Goal: Task Accomplishment & Management: Use online tool/utility

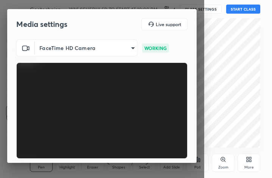
scroll to position [70, 0]
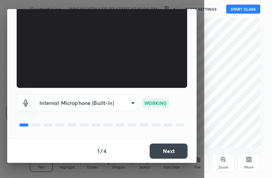
click at [172, 148] on button "Next" at bounding box center [168, 150] width 38 height 15
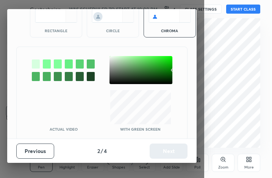
scroll to position [42, 0]
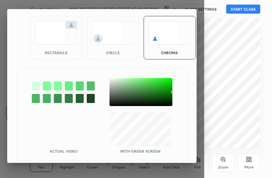
click at [42, 34] on img at bounding box center [56, 33] width 42 height 24
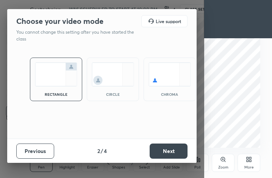
click at [171, 151] on button "Next" at bounding box center [168, 150] width 38 height 15
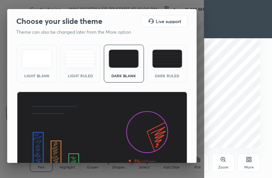
scroll to position [49, 0]
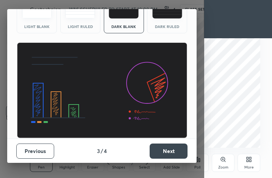
click at [166, 150] on button "Next" at bounding box center [168, 150] width 38 height 15
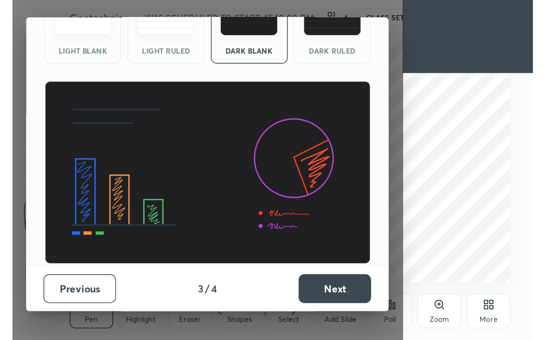
scroll to position [0, 0]
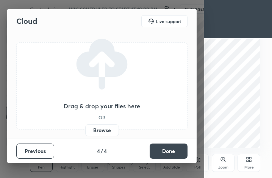
click at [166, 150] on button "Done" at bounding box center [168, 150] width 38 height 15
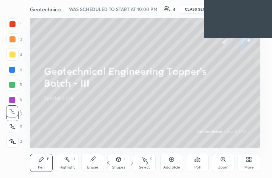
click at [245, 167] on div "More" at bounding box center [248, 167] width 9 height 4
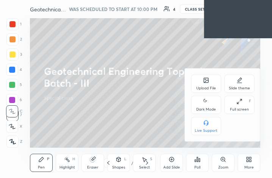
click at [237, 104] on div "Full screen F" at bounding box center [239, 105] width 30 height 18
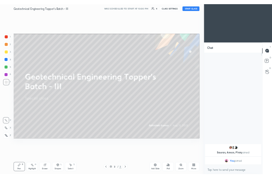
scroll to position [37527, 37440]
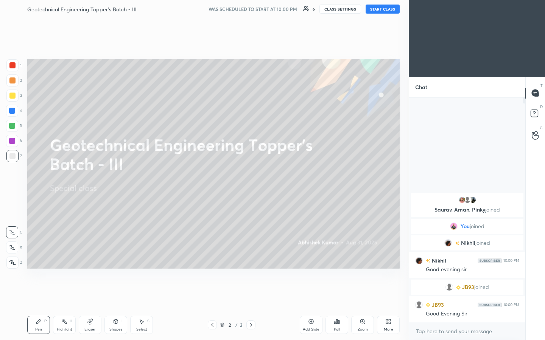
click at [271, 9] on button "START CLASS" at bounding box center [382, 9] width 34 height 9
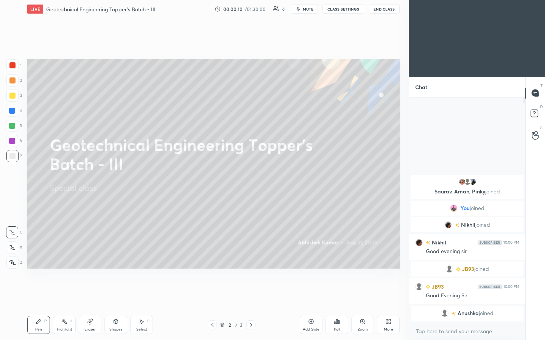
click at [271, 177] on icon at bounding box center [387, 323] width 2 height 2
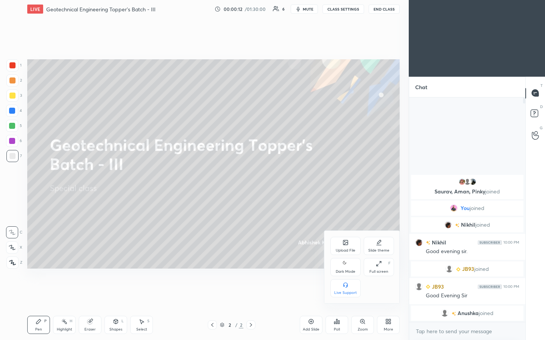
click at [271, 177] on div "Upload File" at bounding box center [345, 251] width 20 height 4
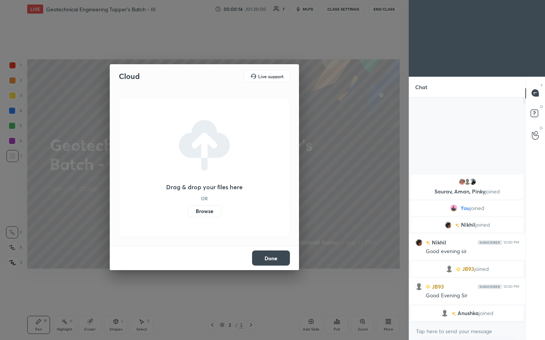
click at [211, 177] on label "Browse" at bounding box center [205, 211] width 34 height 12
click at [188, 177] on input "Browse" at bounding box center [188, 211] width 0 height 12
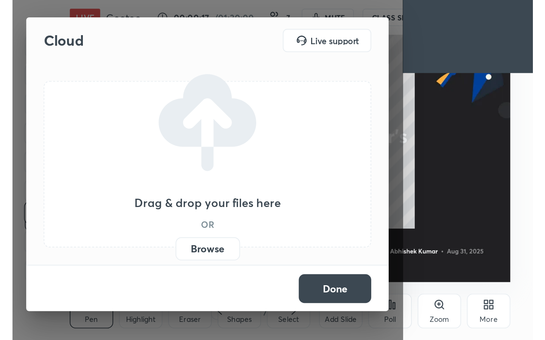
scroll to position [129, 241]
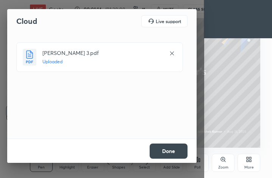
click at [176, 152] on button "Done" at bounding box center [168, 150] width 38 height 15
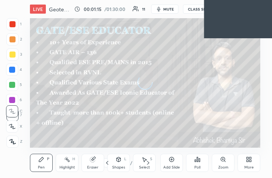
click at [254, 162] on div "More" at bounding box center [248, 163] width 23 height 18
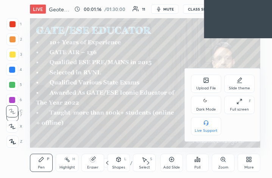
click at [247, 103] on div "Full screen F" at bounding box center [239, 105] width 30 height 18
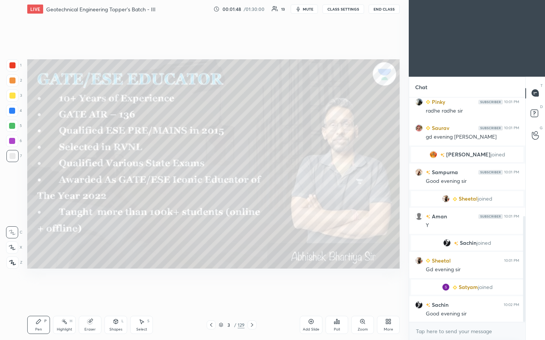
scroll to position [253, 0]
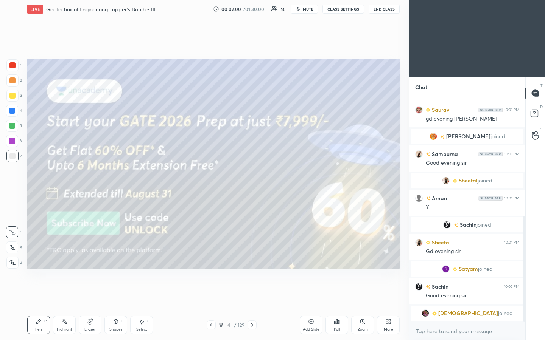
click at [220, 177] on icon at bounding box center [221, 325] width 5 height 5
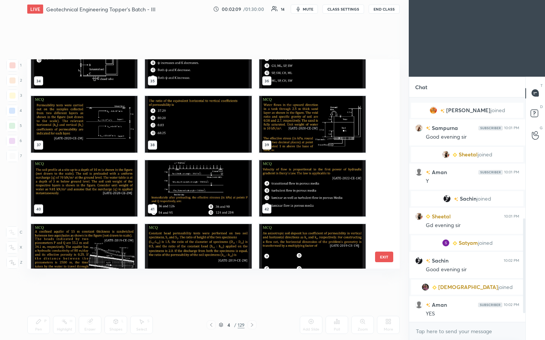
scroll to position [308, 0]
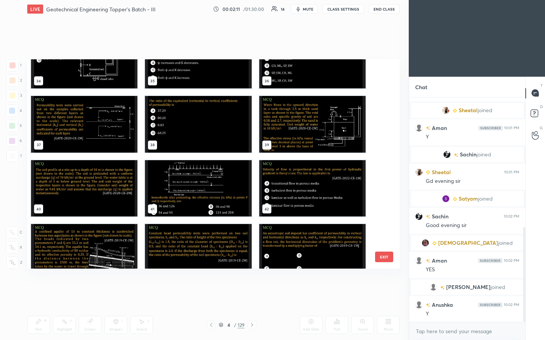
click at [116, 177] on img "grid" at bounding box center [84, 188] width 106 height 57
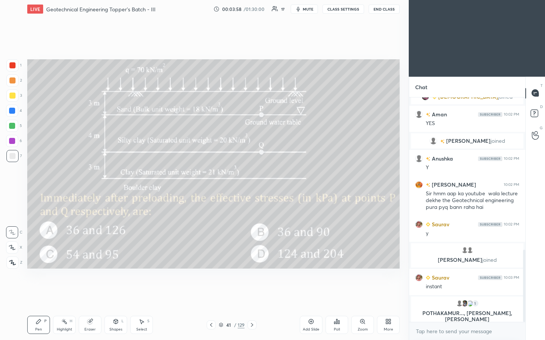
scroll to position [476, 0]
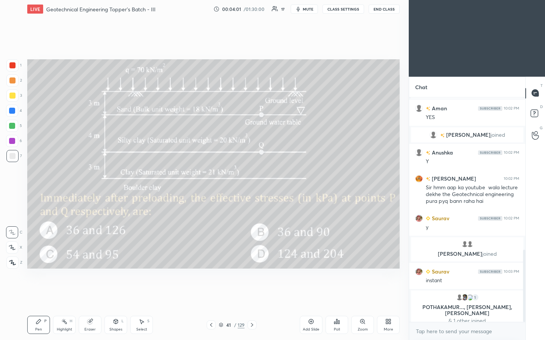
click at [271, 177] on div "Poll" at bounding box center [337, 330] width 6 height 4
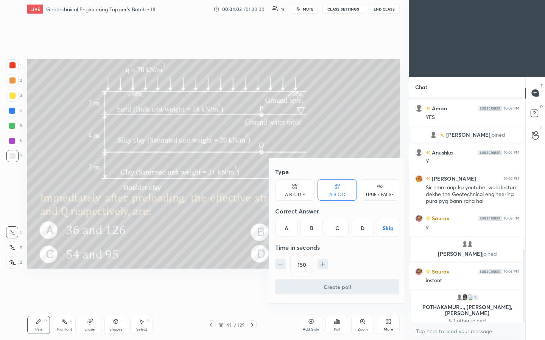
click at [271, 177] on button "Skip" at bounding box center [388, 228] width 22 height 18
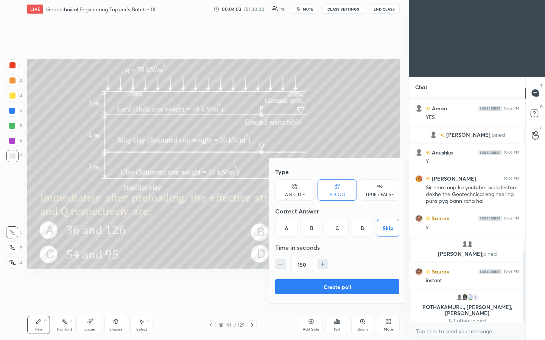
scroll to position [479, 0]
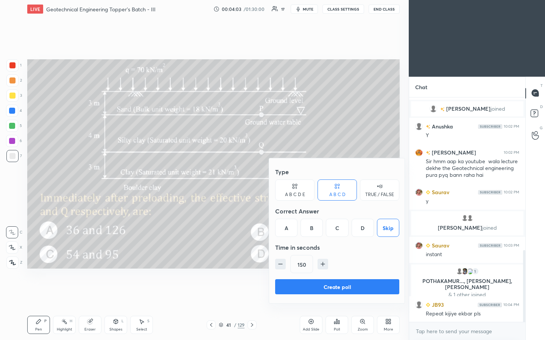
click at [271, 177] on button "Create poll" at bounding box center [337, 286] width 124 height 15
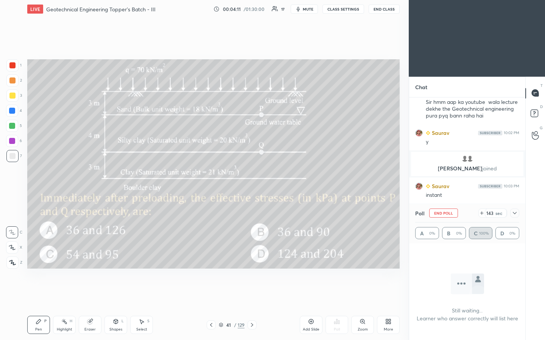
scroll to position [571, 0]
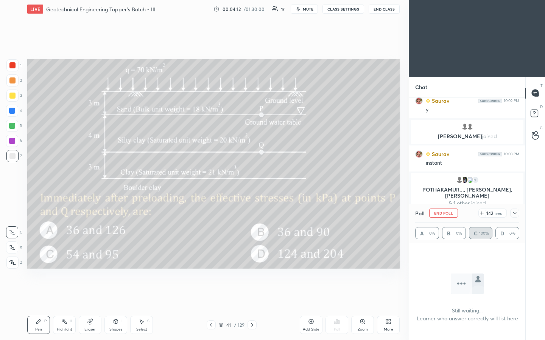
click at [200, 68] on div "Setting up your live class Poll for secs No correct answer Start poll" at bounding box center [213, 164] width 378 height 292
click at [271, 177] on icon at bounding box center [514, 213] width 6 height 6
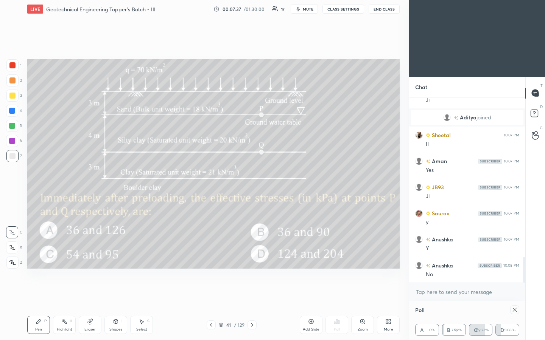
scroll to position [1161, 0]
click at [271, 177] on icon at bounding box center [514, 310] width 6 height 6
type textarea "x"
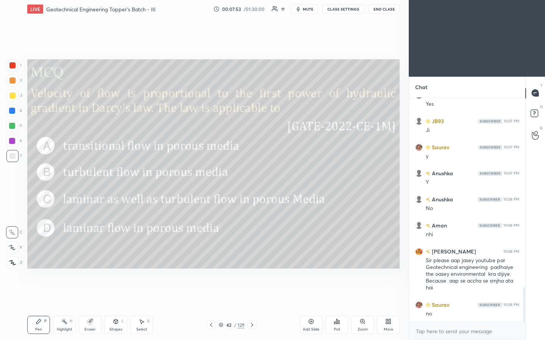
scroll to position [1227, 0]
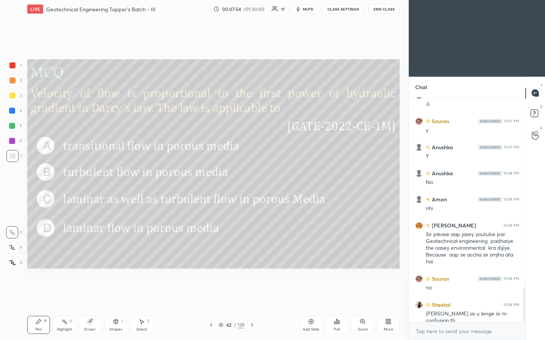
click at [271, 177] on icon at bounding box center [336, 322] width 1 height 5
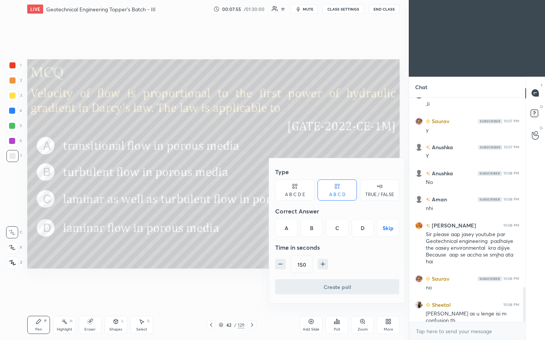
click at [271, 177] on button "Skip" at bounding box center [388, 228] width 22 height 18
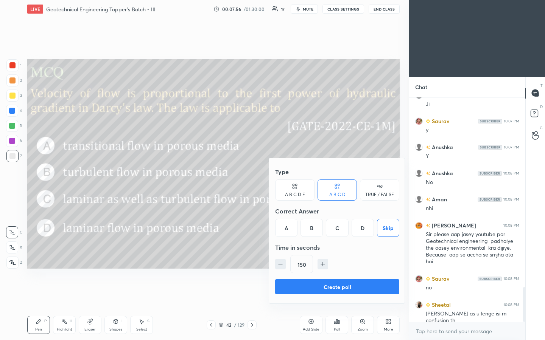
click at [271, 177] on icon "button" at bounding box center [280, 265] width 8 height 8
type input "90"
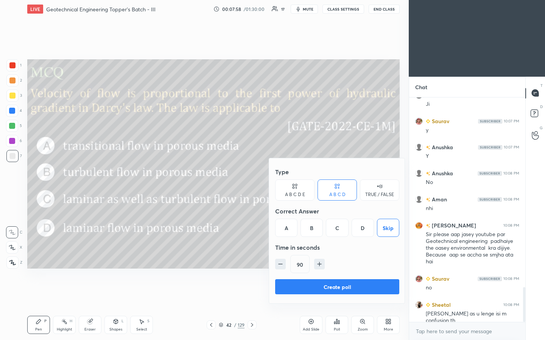
click at [271, 177] on button "Create poll" at bounding box center [337, 286] width 124 height 15
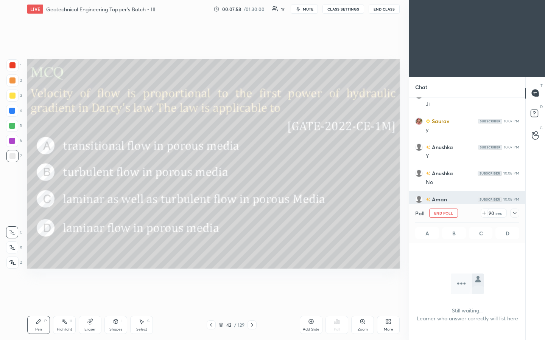
scroll to position [201, 114]
click at [271, 177] on icon at bounding box center [514, 213] width 6 height 6
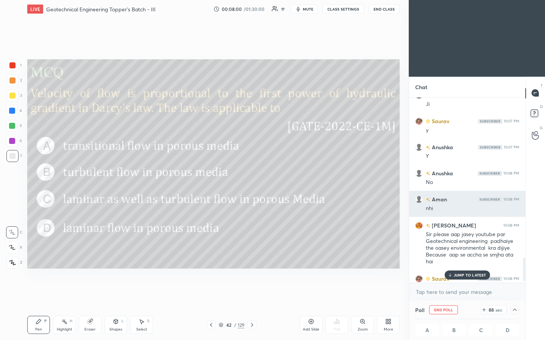
scroll to position [1266, 0]
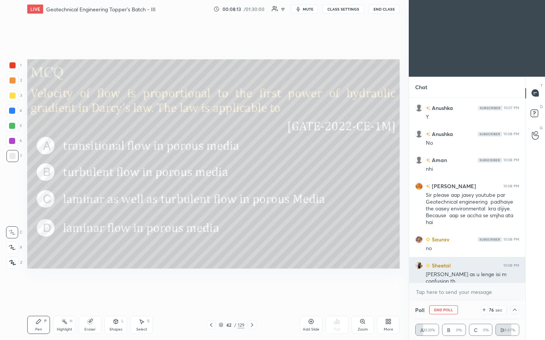
click at [271, 177] on img "grid" at bounding box center [419, 266] width 8 height 8
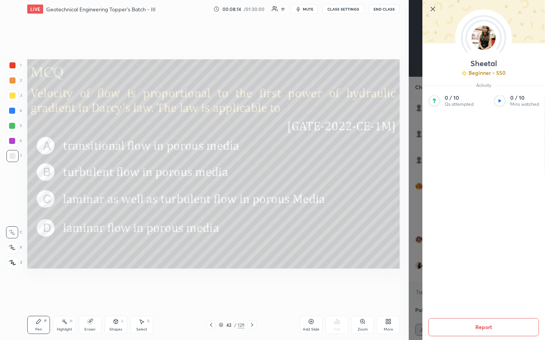
click at [271, 152] on div "1 2 3 4 5 6 7 C X Z C X Z E E Erase all H H LIVE Geotechnical Engineering Toppe…" at bounding box center [204, 170] width 408 height 340
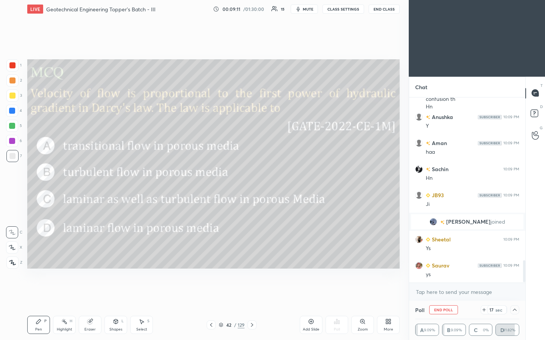
scroll to position [1383, 0]
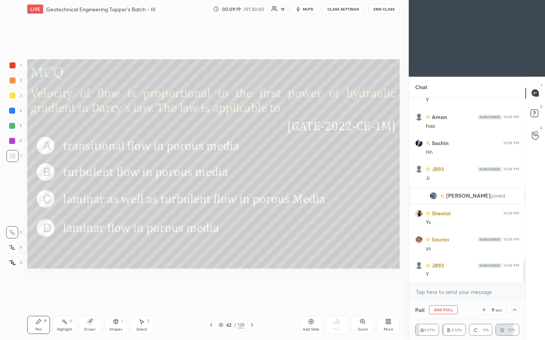
click at [271, 177] on button "End Poll" at bounding box center [443, 310] width 29 height 9
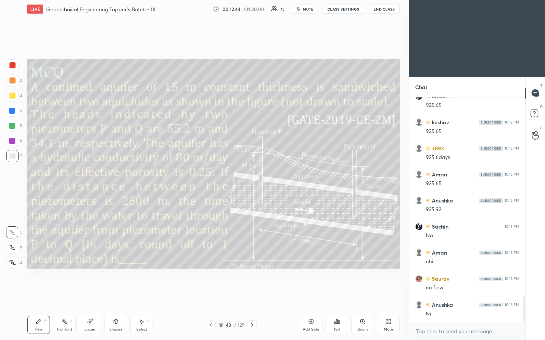
scroll to position [1752, 0]
click at [271, 177] on div "Add Slide" at bounding box center [311, 325] width 23 height 18
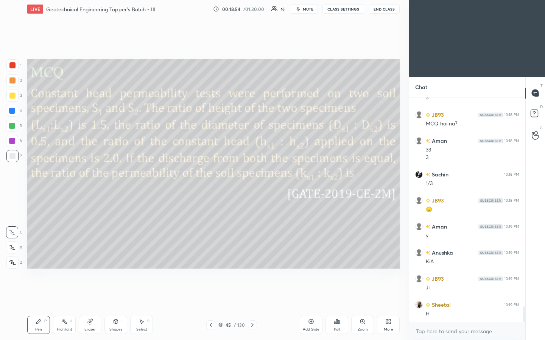
scroll to position [3003, 0]
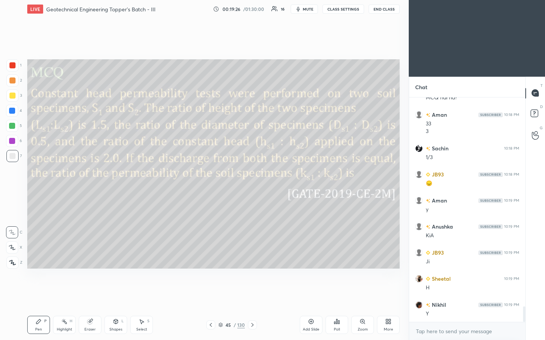
drag, startPoint x: 19, startPoint y: 96, endPoint x: 25, endPoint y: 97, distance: 6.9
click at [18, 96] on div "3" at bounding box center [14, 96] width 16 height 12
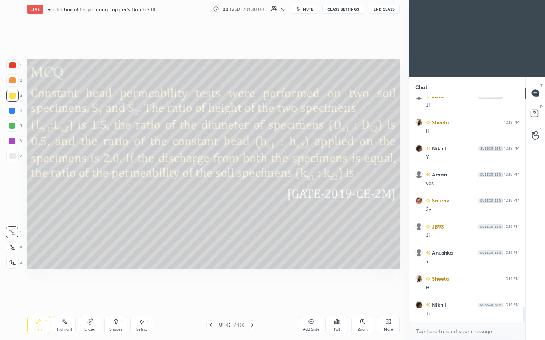
scroll to position [3185, 0]
drag, startPoint x: 147, startPoint y: 295, endPoint x: 148, endPoint y: 290, distance: 5.8
click at [148, 177] on div "Setting up your live class Poll for secs No correct answer Start poll" at bounding box center [213, 164] width 378 height 292
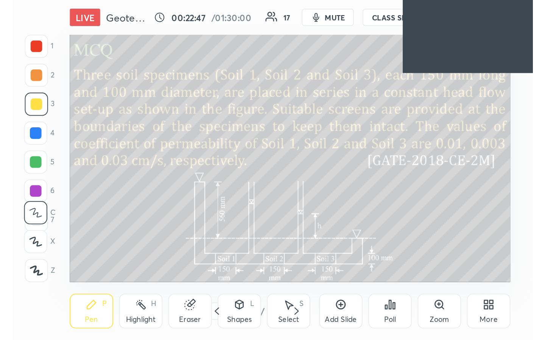
scroll to position [129, 241]
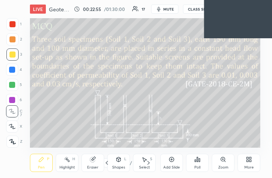
click at [249, 168] on div "More" at bounding box center [248, 167] width 9 height 4
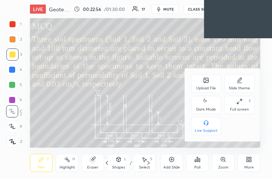
click at [241, 96] on div "Full screen F" at bounding box center [239, 105] width 30 height 18
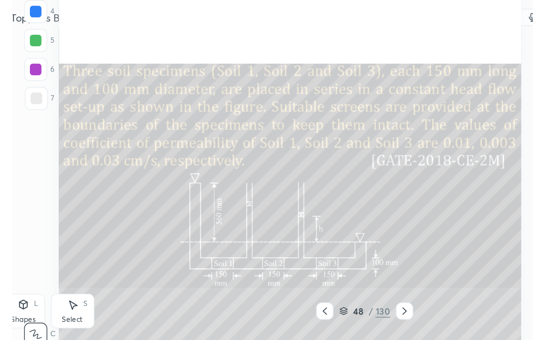
scroll to position [3, 3]
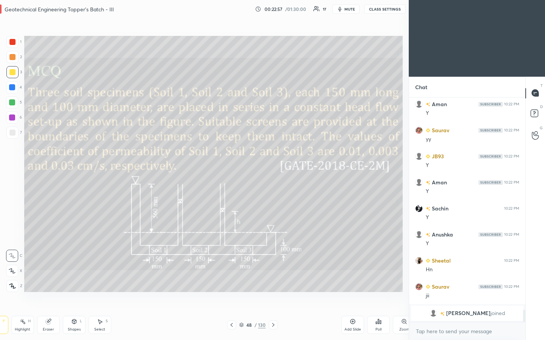
type textarea "x"
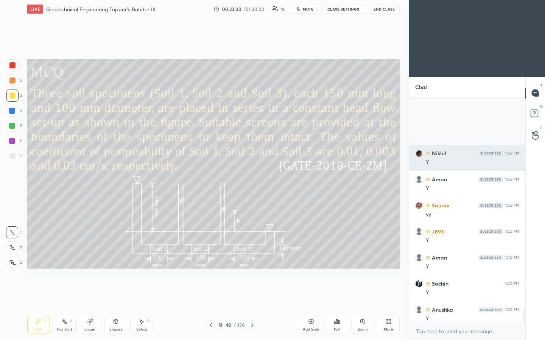
scroll to position [3777, 0]
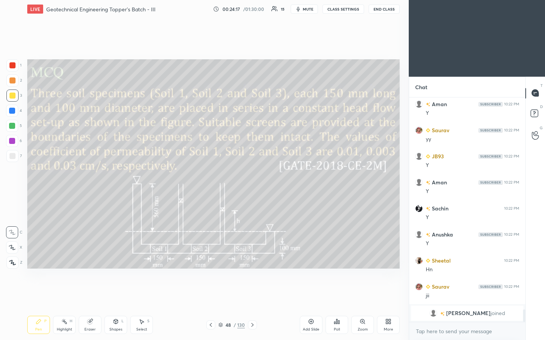
click at [271, 8] on button "mute" at bounding box center [303, 9] width 27 height 9
click at [271, 6] on button "unmute" at bounding box center [303, 9] width 27 height 9
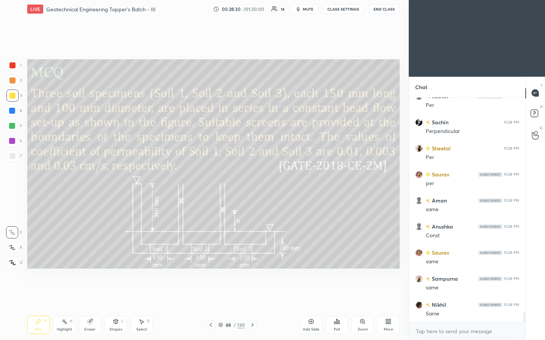
scroll to position [4870, 0]
click at [271, 177] on div "Add Slide" at bounding box center [311, 325] width 23 height 18
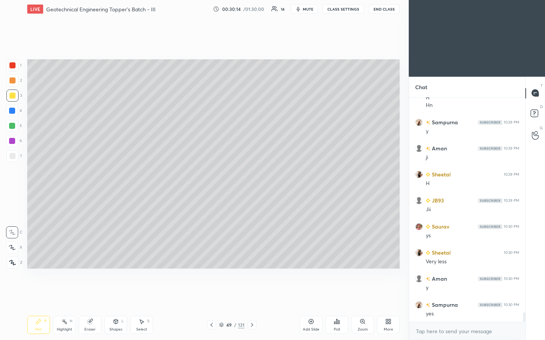
scroll to position [5217, 0]
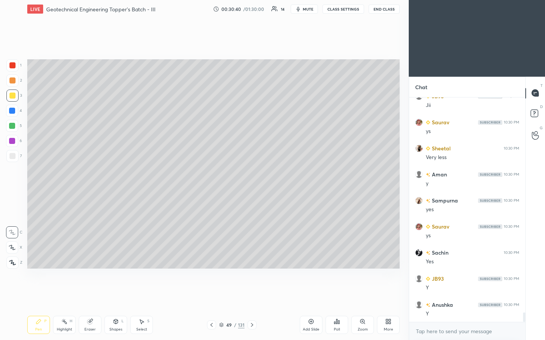
drag, startPoint x: 9, startPoint y: 150, endPoint x: 13, endPoint y: 149, distance: 4.2
click at [9, 149] on div "6" at bounding box center [14, 142] width 16 height 15
drag, startPoint x: 16, startPoint y: 158, endPoint x: 22, endPoint y: 158, distance: 6.4
click at [16, 158] on div at bounding box center [12, 156] width 12 height 12
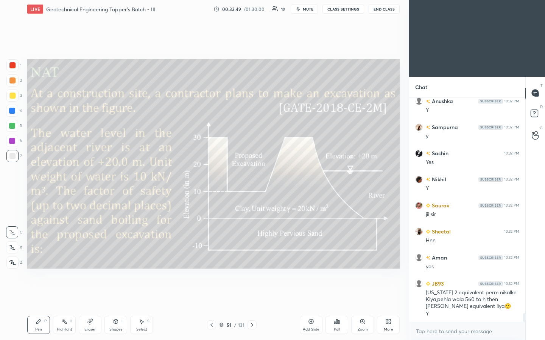
scroll to position [5637, 0]
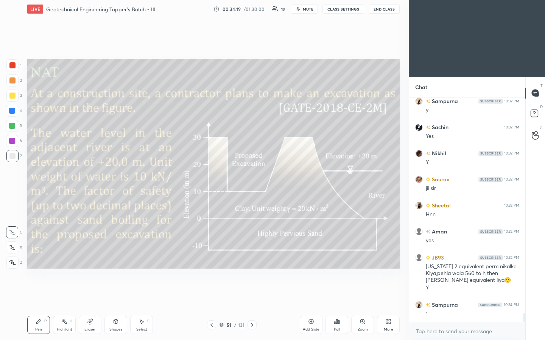
drag, startPoint x: 118, startPoint y: 321, endPoint x: 121, endPoint y: 317, distance: 5.4
click at [118, 177] on icon at bounding box center [116, 322] width 6 height 6
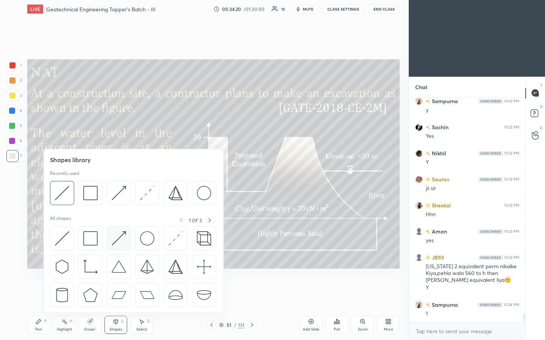
click at [128, 177] on div at bounding box center [119, 239] width 24 height 24
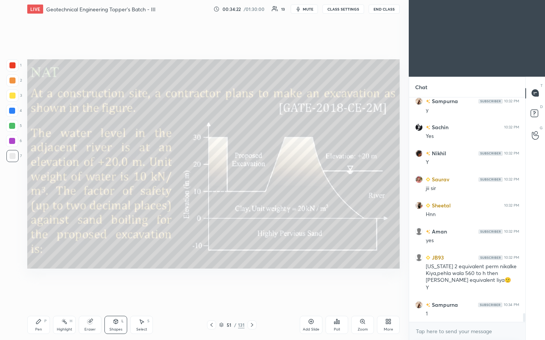
click at [17, 98] on div at bounding box center [12, 96] width 12 height 12
click at [113, 177] on div "Shapes L" at bounding box center [115, 325] width 23 height 18
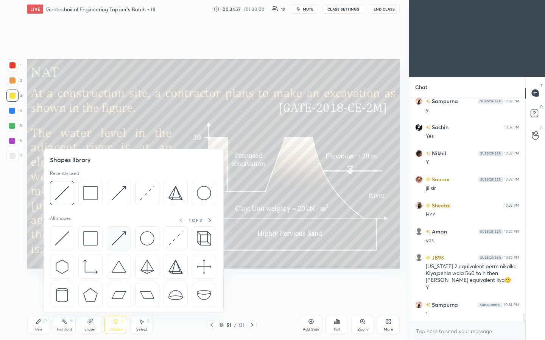
click at [123, 177] on img at bounding box center [119, 238] width 14 height 14
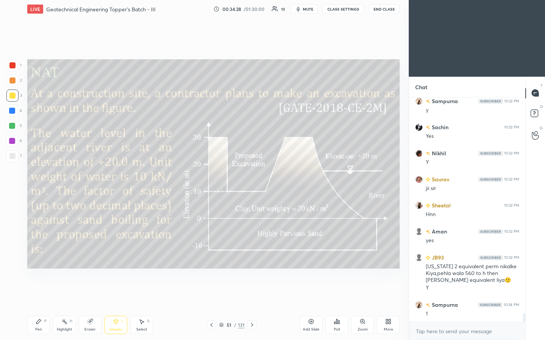
click at [11, 156] on div at bounding box center [12, 156] width 6 height 6
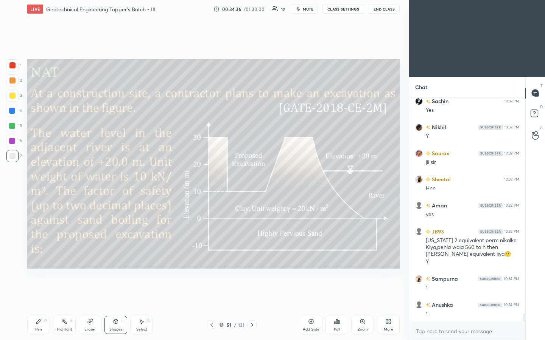
drag, startPoint x: 106, startPoint y: 327, endPoint x: 107, endPoint y: 316, distance: 11.1
click at [106, 177] on div "Shapes L" at bounding box center [115, 325] width 23 height 18
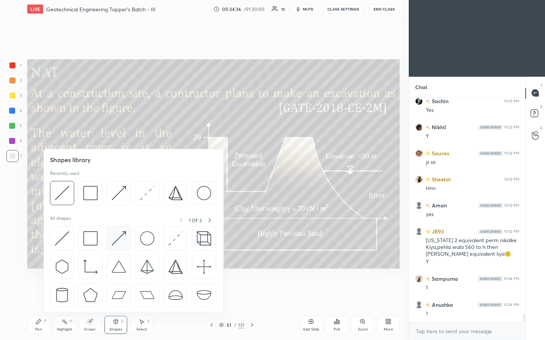
click at [121, 177] on div at bounding box center [119, 239] width 24 height 24
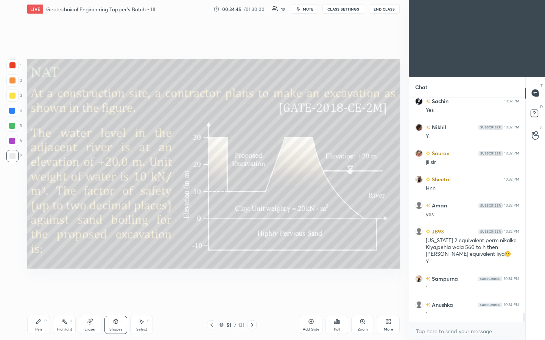
scroll to position [5689, 0]
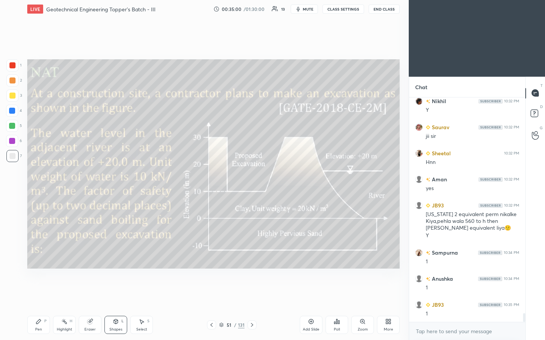
drag, startPoint x: 46, startPoint y: 324, endPoint x: 59, endPoint y: 312, distance: 18.5
click at [46, 177] on div "Pen P" at bounding box center [38, 325] width 23 height 18
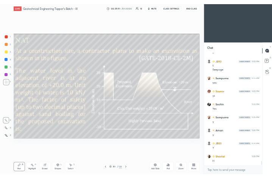
scroll to position [5905, 0]
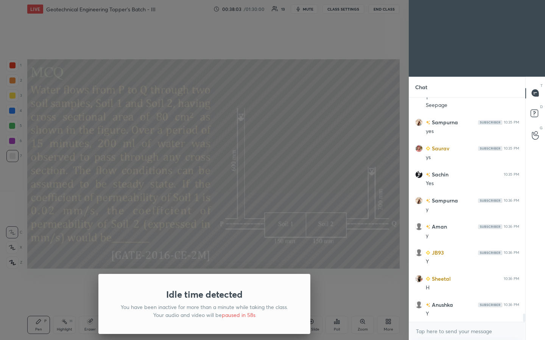
click at [271, 177] on div "Idle time detected You have been inactive for more than a minute while taking t…" at bounding box center [204, 170] width 408 height 340
click at [234, 177] on div "Idle time detected You have been inactive for more than a minute while taking t…" at bounding box center [204, 170] width 408 height 340
click at [255, 177] on div "Idle time detected You have been inactive for more than a minute while taking t…" at bounding box center [204, 170] width 408 height 340
drag, startPoint x: 276, startPoint y: 135, endPoint x: 280, endPoint y: 135, distance: 3.8
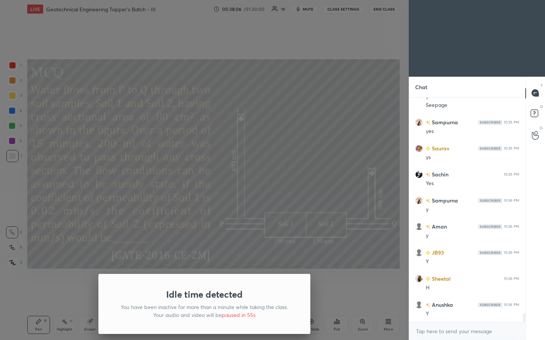
click at [271, 132] on div "Idle time detected You have been inactive for more than a minute while taking t…" at bounding box center [204, 170] width 408 height 340
click at [271, 136] on div "Idle time detected You have been inactive for more than a minute while taking t…" at bounding box center [204, 170] width 408 height 340
click at [271, 138] on div "Idle time detected You have been inactive for more than a minute while taking t…" at bounding box center [204, 170] width 408 height 340
drag, startPoint x: 223, startPoint y: 314, endPoint x: 230, endPoint y: 320, distance: 9.4
click at [224, 177] on p "You have been inactive for more than a minute while taking the class. Your audi…" at bounding box center [203, 311] width 175 height 16
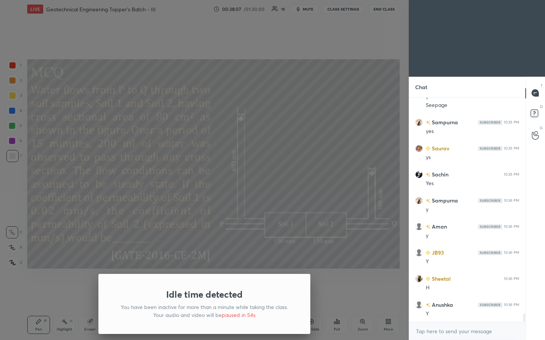
click at [230, 177] on div "Idle time detected You have been inactive for more than a minute while taking t…" at bounding box center [204, 304] width 212 height 60
click at [238, 177] on span "paused in 54s" at bounding box center [239, 315] width 34 height 7
click at [271, 177] on body "1 2 3 4 5 6 7 C X Z C X Z E E Erase all H H LIVE Geotechnical Engineering Toppe…" at bounding box center [272, 170] width 545 height 340
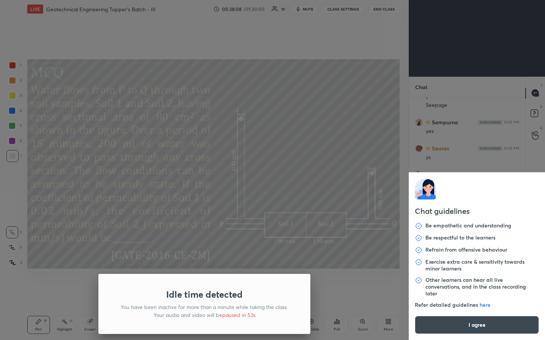
click at [271, 177] on div "Chat guidelines Be empathetic and understanding Be respectful to the learners R…" at bounding box center [476, 170] width 136 height 340
click at [271, 177] on button "I agree" at bounding box center [476, 325] width 124 height 18
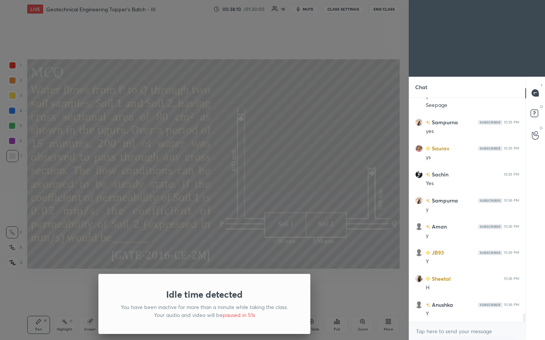
drag, startPoint x: 321, startPoint y: 286, endPoint x: 329, endPoint y: 287, distance: 7.6
click at [271, 177] on div "Idle time detected You have been inactive for more than a minute while taking t…" at bounding box center [204, 170] width 408 height 340
drag, startPoint x: 329, startPoint y: 287, endPoint x: 327, endPoint y: 274, distance: 12.7
click at [271, 177] on div "Idle time detected You have been inactive for more than a minute while taking t…" at bounding box center [204, 170] width 408 height 340
click at [148, 40] on div "Idle time detected You have been inactive for more than a minute while taking t…" at bounding box center [204, 170] width 408 height 340
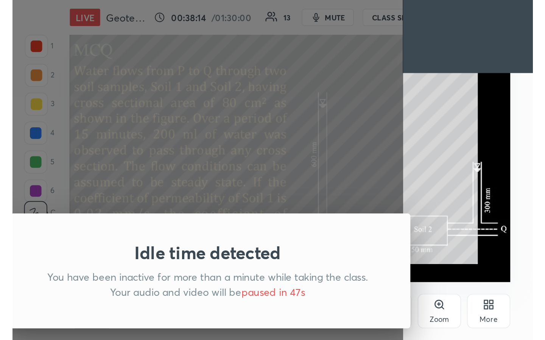
scroll to position [129, 241]
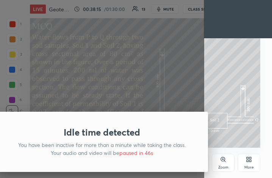
click at [182, 90] on div "Idle time detected You have been inactive for more than a minute while taking t…" at bounding box center [102, 89] width 204 height 178
click at [250, 163] on div "More" at bounding box center [248, 163] width 23 height 18
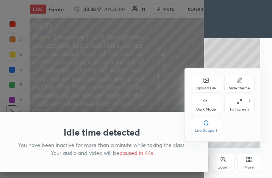
click at [244, 106] on div "Full screen F" at bounding box center [239, 105] width 30 height 18
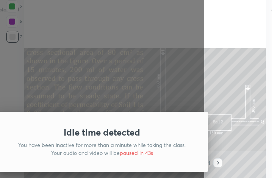
click at [204, 177] on div "Idle time detected You have been inactive for more than a minute while taking t…" at bounding box center [102, 89] width 204 height 178
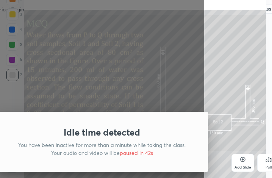
type textarea "x"
drag, startPoint x: 357, startPoint y: 192, endPoint x: 365, endPoint y: 188, distance: 8.3
click at [204, 177] on div "Idle time detected You have been inactive for more than a minute while taking t…" at bounding box center [102, 89] width 204 height 178
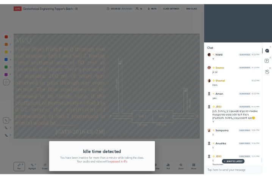
scroll to position [5107, 0]
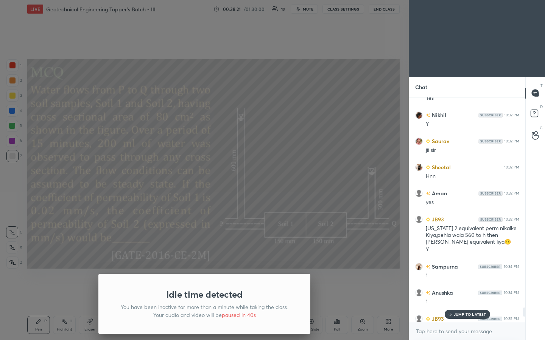
click at [271, 136] on div "Idle time detected You have been inactive for more than a minute while taking t…" at bounding box center [204, 170] width 408 height 340
drag, startPoint x: 341, startPoint y: 147, endPoint x: 325, endPoint y: 177, distance: 33.8
click at [271, 150] on div "Idle time detected You have been inactive for more than a minute while taking t…" at bounding box center [204, 170] width 408 height 340
click at [244, 177] on div "Idle time detected You have been inactive for more than a minute while taking t…" at bounding box center [204, 304] width 212 height 60
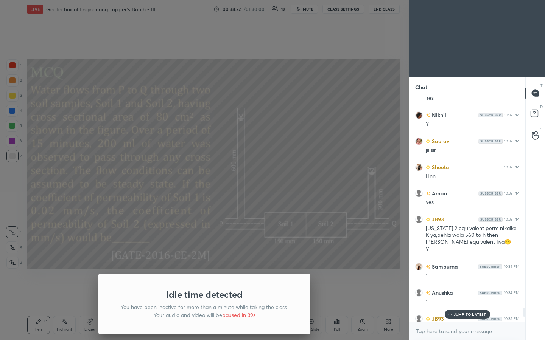
click at [239, 177] on h1 "Idle time detected" at bounding box center [204, 294] width 76 height 11
click at [240, 177] on body "1 2 3 4 5 6 7 C X Z C X Z E E Erase all H H LIVE Geotechnical Engineering Toppe…" at bounding box center [272, 170] width 545 height 340
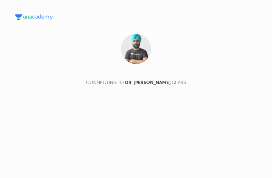
scroll to position [146, 259]
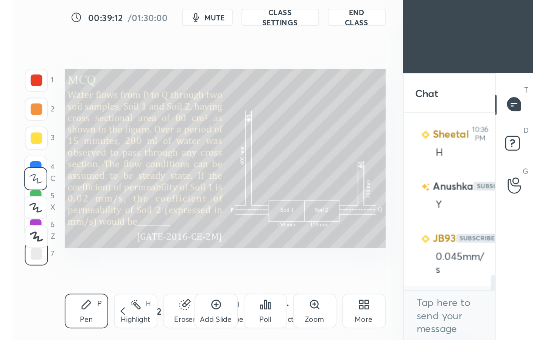
scroll to position [37689, 37645]
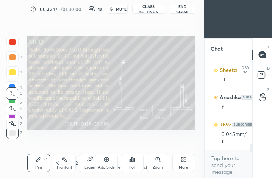
click at [182, 163] on div "More" at bounding box center [183, 163] width 23 height 18
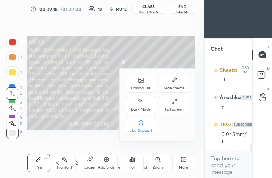
click at [172, 99] on icon at bounding box center [174, 101] width 6 height 6
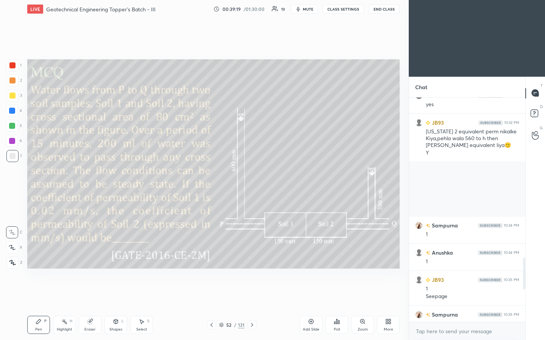
scroll to position [645, 0]
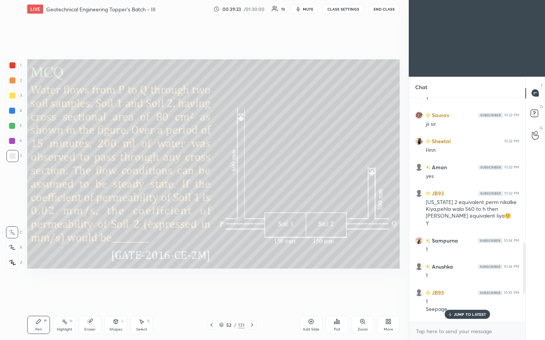
click at [271, 177] on p "JUMP TO LATEST" at bounding box center [469, 314] width 33 height 5
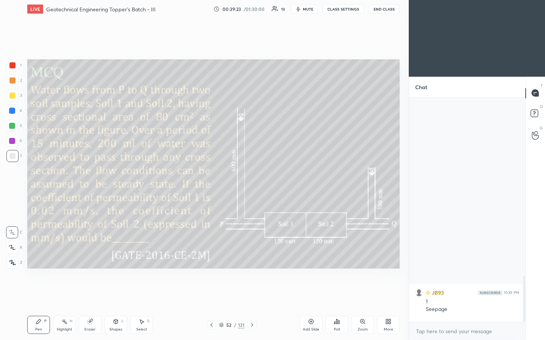
scroll to position [875, 0]
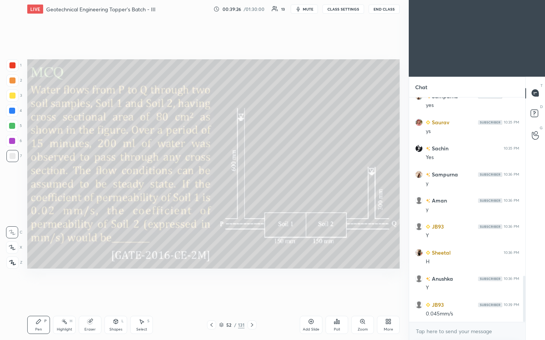
click at [271, 177] on div "Setting up your live class Poll for secs No correct answer Start poll" at bounding box center [213, 164] width 378 height 292
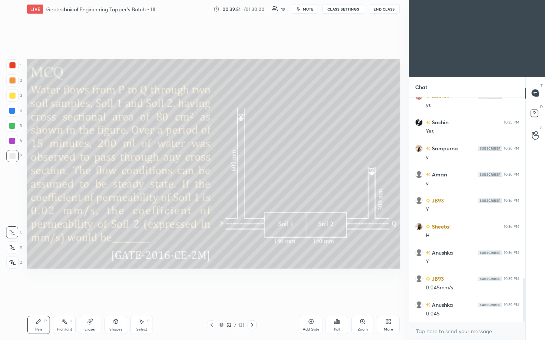
scroll to position [927, 0]
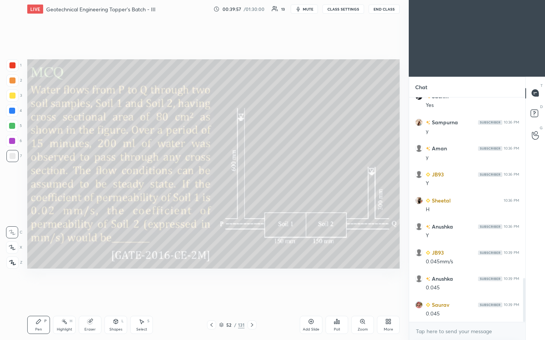
click at [120, 177] on div "Shapes" at bounding box center [115, 330] width 13 height 4
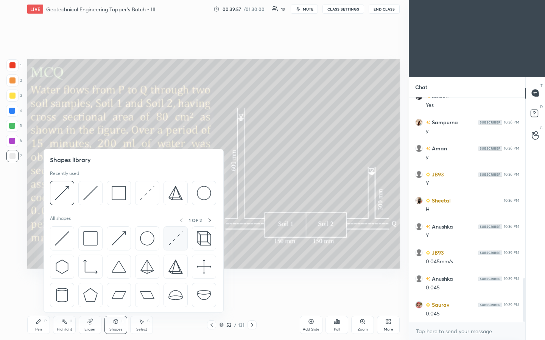
click at [177, 177] on img at bounding box center [175, 238] width 14 height 14
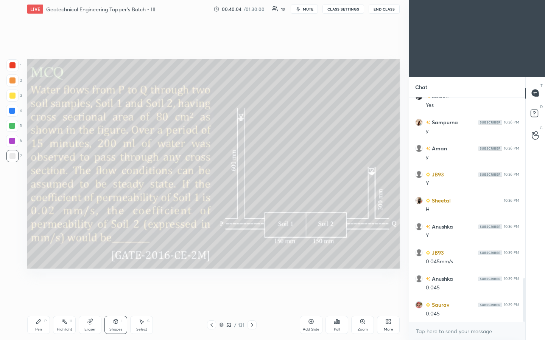
click at [121, 177] on div "Shapes L" at bounding box center [115, 325] width 23 height 18
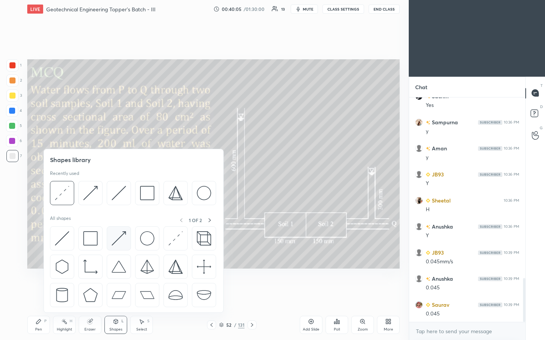
click at [115, 177] on img at bounding box center [119, 238] width 14 height 14
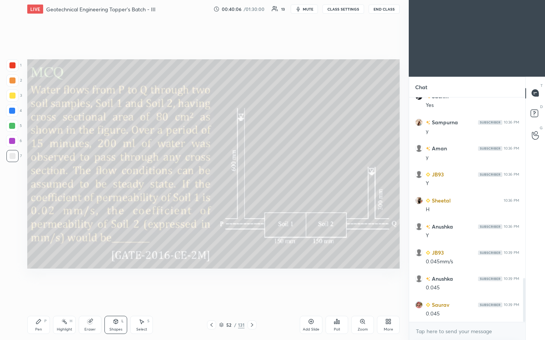
drag, startPoint x: 13, startPoint y: 97, endPoint x: 26, endPoint y: 93, distance: 14.0
click at [13, 97] on div at bounding box center [12, 96] width 6 height 6
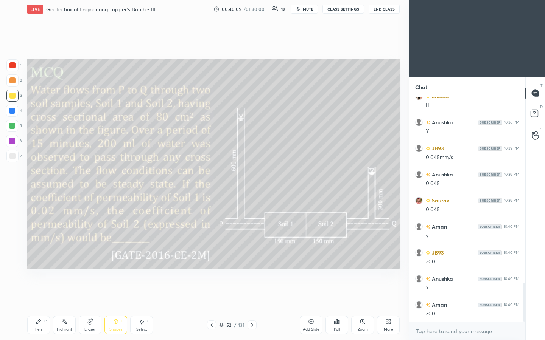
scroll to position [1058, 0]
click at [44, 177] on div "Pen P" at bounding box center [38, 325] width 23 height 18
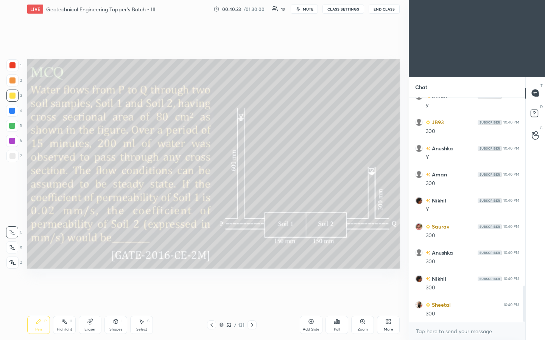
click at [271, 177] on icon at bounding box center [311, 322] width 6 height 6
click at [118, 177] on icon at bounding box center [116, 322] width 6 height 6
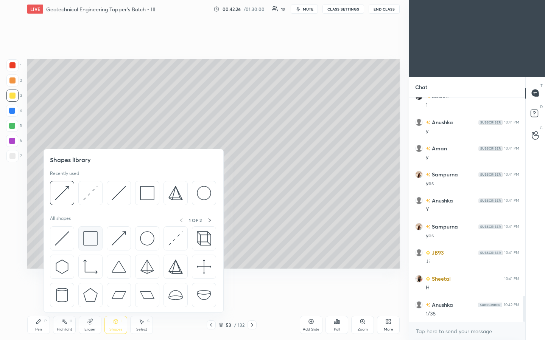
click at [92, 177] on div at bounding box center [90, 239] width 24 height 24
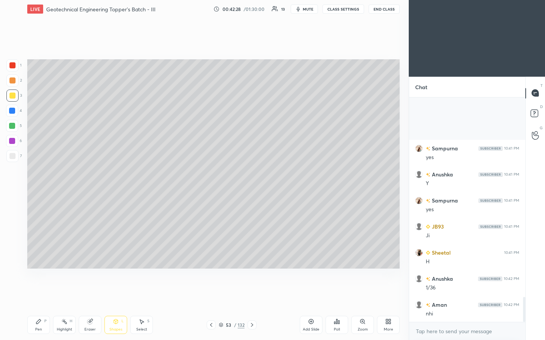
scroll to position [1815, 0]
drag, startPoint x: 109, startPoint y: 323, endPoint x: 109, endPoint y: 316, distance: 7.2
click at [109, 177] on div "Shapes L" at bounding box center [115, 325] width 23 height 18
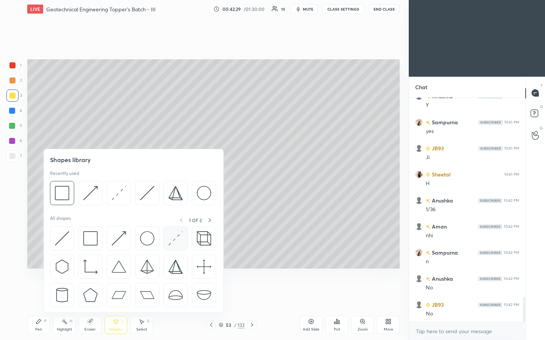
click at [176, 177] on img at bounding box center [175, 238] width 14 height 14
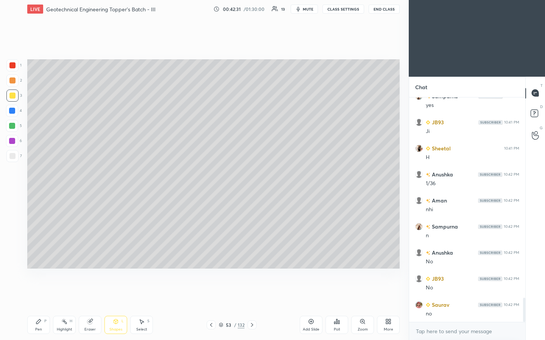
scroll to position [1867, 0]
click at [46, 177] on div "P" at bounding box center [45, 322] width 2 height 4
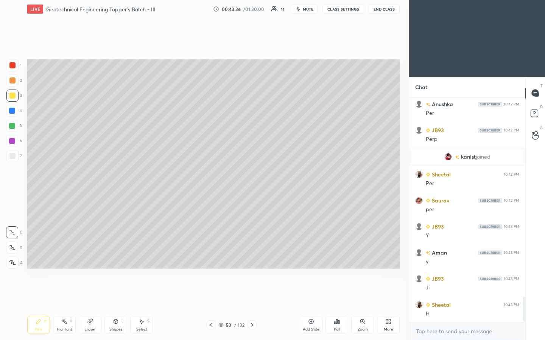
scroll to position [1765, 0]
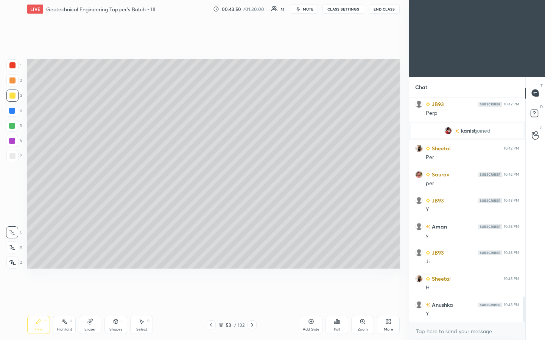
drag, startPoint x: 86, startPoint y: 328, endPoint x: 127, endPoint y: 276, distance: 66.2
click at [87, 177] on div "Eraser" at bounding box center [89, 330] width 11 height 4
drag, startPoint x: 39, startPoint y: 328, endPoint x: 47, endPoint y: 319, distance: 12.8
click at [39, 177] on div "Pen" at bounding box center [38, 330] width 7 height 4
drag, startPoint x: 91, startPoint y: 321, endPoint x: 134, endPoint y: 276, distance: 62.6
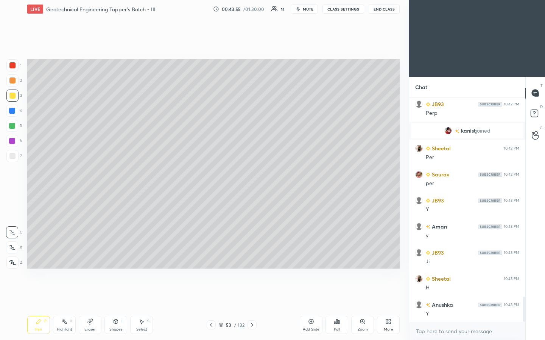
click at [92, 177] on g at bounding box center [90, 322] width 6 height 6
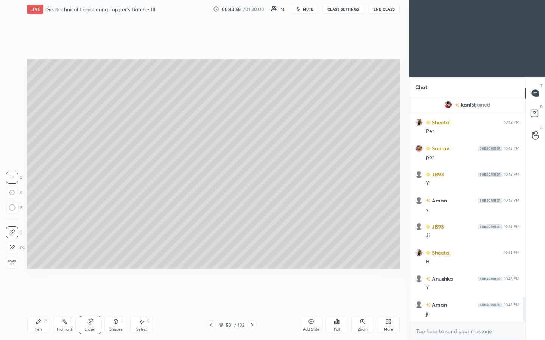
click at [47, 177] on div "Pen P" at bounding box center [38, 325] width 23 height 18
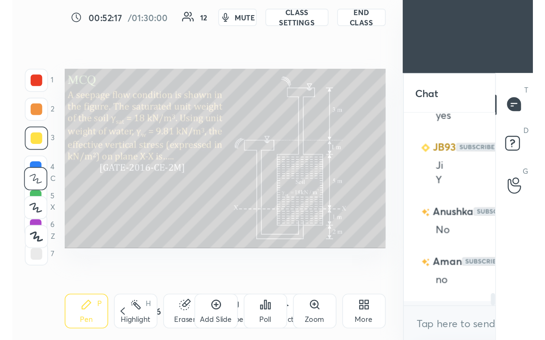
scroll to position [2887, 0]
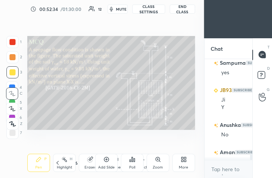
click at [187, 159] on div "More" at bounding box center [183, 163] width 23 height 18
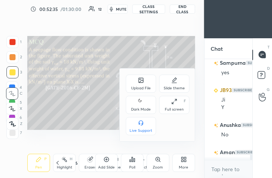
click at [174, 107] on div "Full screen" at bounding box center [174, 109] width 19 height 4
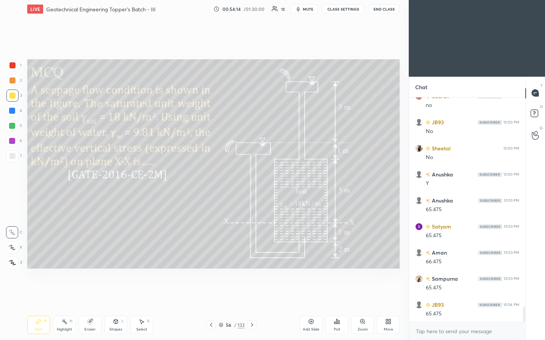
scroll to position [3095, 0]
drag, startPoint x: 11, startPoint y: 155, endPoint x: 17, endPoint y: 157, distance: 6.6
click at [10, 155] on div at bounding box center [12, 156] width 6 height 6
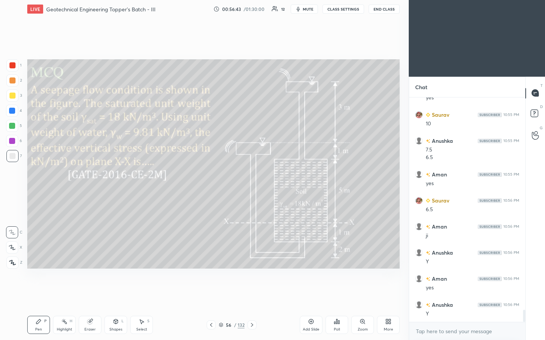
scroll to position [3952, 0]
click at [106, 177] on div "Setting up your live class Poll for secs No correct answer Start poll" at bounding box center [213, 164] width 378 height 292
drag, startPoint x: 106, startPoint y: 286, endPoint x: 107, endPoint y: 283, distance: 3.9
click at [105, 177] on div "Setting up your live class Poll for secs No correct answer Start poll" at bounding box center [213, 164] width 378 height 292
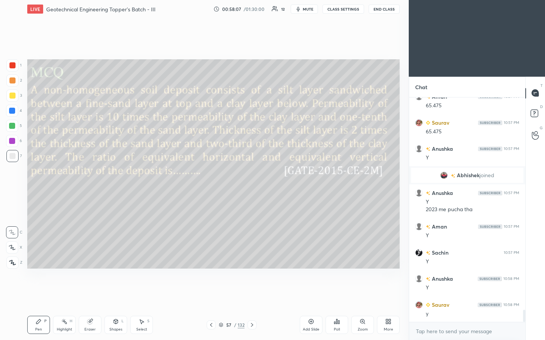
scroll to position [3924, 0]
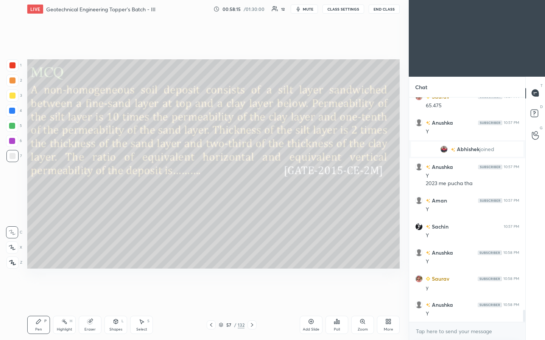
click at [219, 177] on icon at bounding box center [221, 325] width 5 height 5
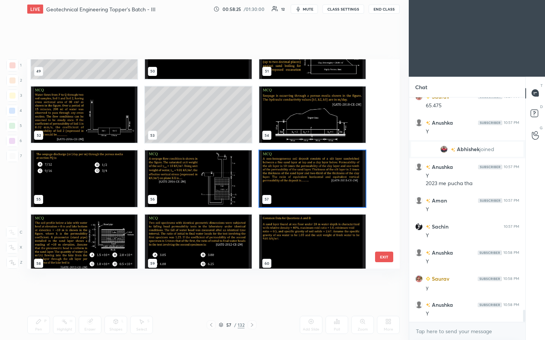
scroll to position [1065, 0]
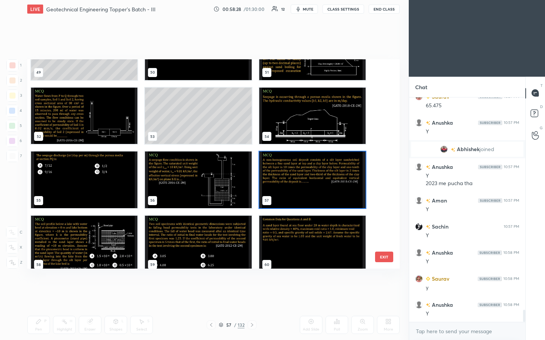
click at [271, 177] on button "EXIT" at bounding box center [384, 257] width 18 height 11
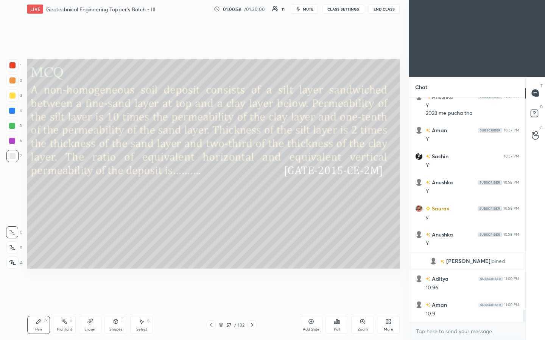
scroll to position [3948, 0]
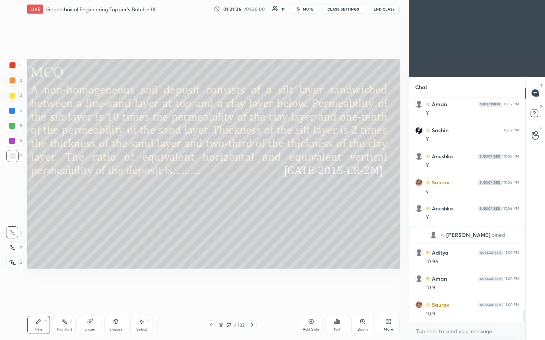
click at [113, 177] on icon at bounding box center [116, 322] width 6 height 6
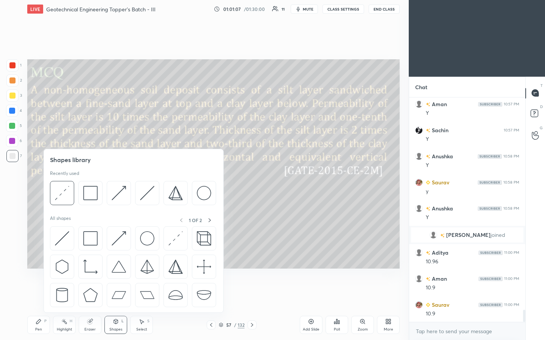
scroll to position [3974, 0]
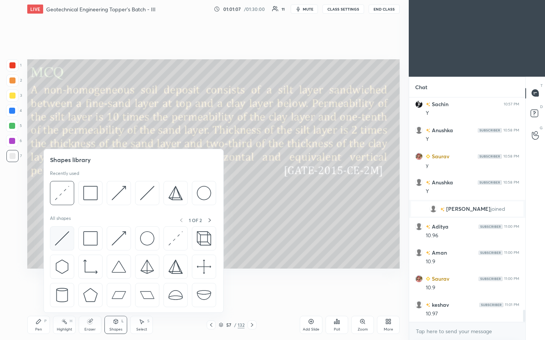
click at [62, 177] on img at bounding box center [62, 238] width 14 height 14
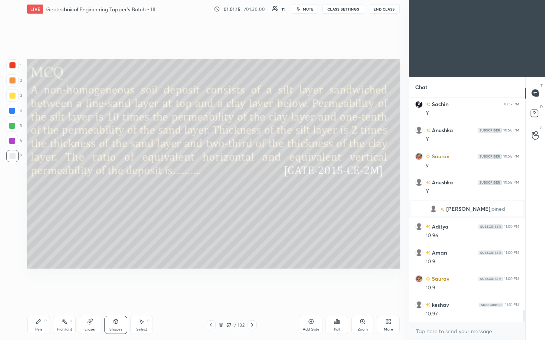
click at [30, 177] on div "Setting up your live class Poll for secs No correct answer Start poll" at bounding box center [213, 164] width 378 height 292
drag, startPoint x: 36, startPoint y: 325, endPoint x: 69, endPoint y: 277, distance: 58.2
click at [37, 177] on div "Pen P" at bounding box center [38, 325] width 23 height 18
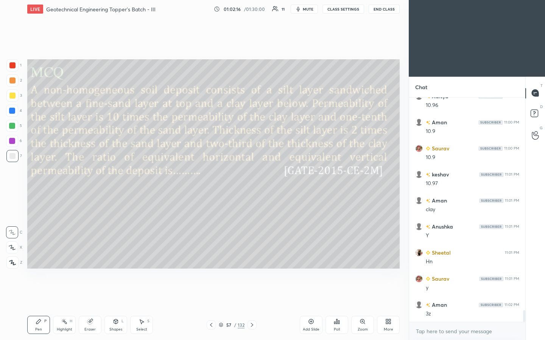
scroll to position [4131, 0]
click at [16, 100] on div at bounding box center [12, 96] width 12 height 12
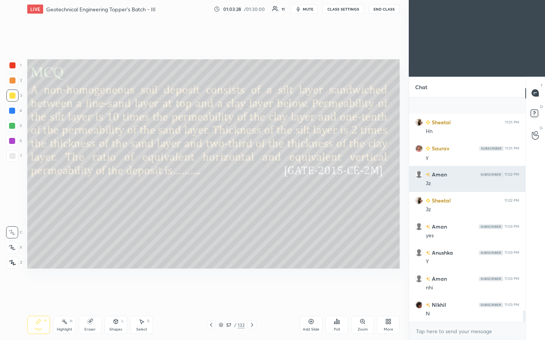
scroll to position [4287, 0]
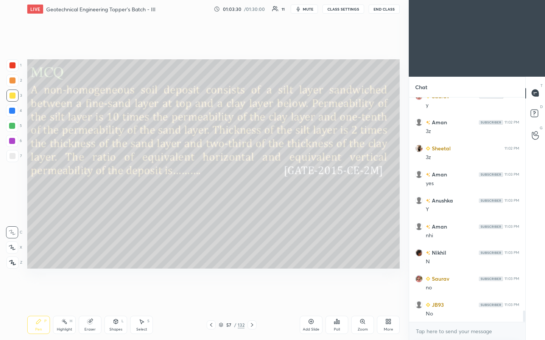
drag, startPoint x: 313, startPoint y: 324, endPoint x: 315, endPoint y: 320, distance: 4.2
click at [271, 177] on icon at bounding box center [311, 322] width 6 height 6
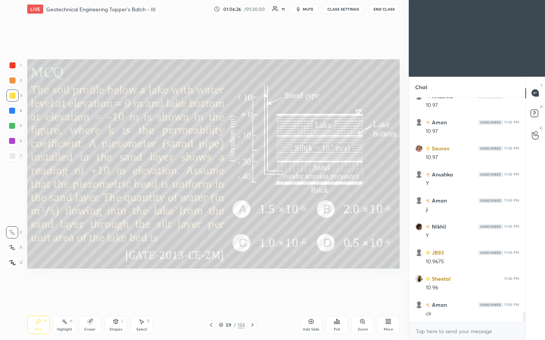
scroll to position [4887, 0]
click at [271, 177] on div "Poll" at bounding box center [337, 330] width 6 height 4
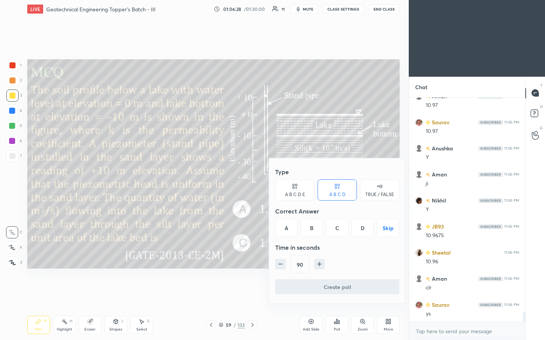
drag, startPoint x: 382, startPoint y: 229, endPoint x: 376, endPoint y: 233, distance: 7.1
click at [271, 177] on button "Skip" at bounding box center [388, 228] width 22 height 18
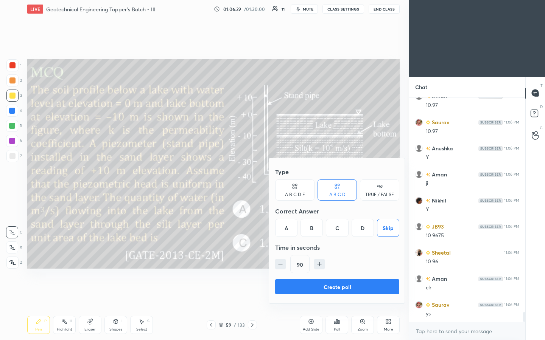
click at [271, 177] on button "Create poll" at bounding box center [337, 286] width 124 height 15
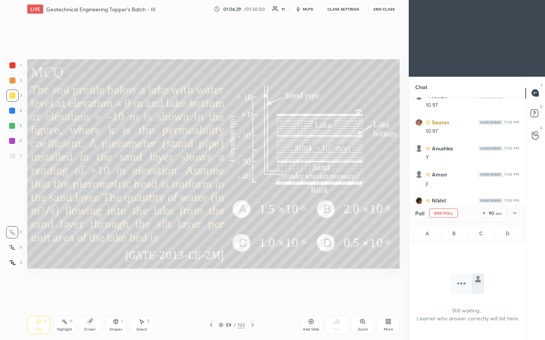
scroll to position [201, 114]
click at [271, 177] on icon at bounding box center [484, 213] width 0 height 3
click at [271, 177] on icon at bounding box center [481, 213] width 6 height 6
click at [271, 177] on icon at bounding box center [514, 213] width 6 height 6
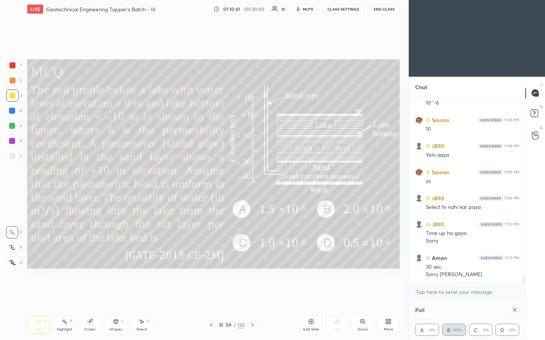
scroll to position [5101, 0]
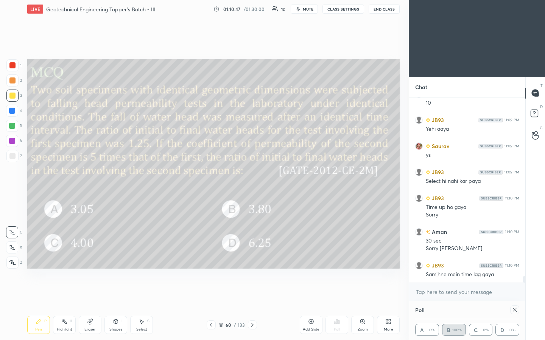
drag, startPoint x: 514, startPoint y: 310, endPoint x: 500, endPoint y: 304, distance: 14.9
click at [271, 177] on icon at bounding box center [514, 310] width 6 height 6
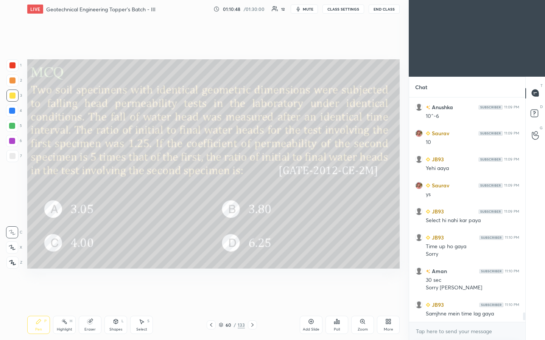
scroll to position [5061, 0]
click at [271, 177] on div "Poll" at bounding box center [337, 330] width 6 height 4
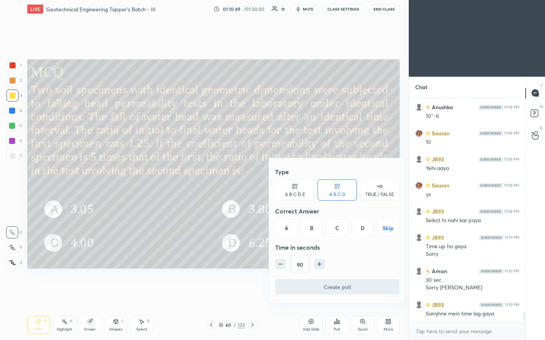
drag, startPoint x: 388, startPoint y: 226, endPoint x: 375, endPoint y: 234, distance: 15.4
click at [271, 177] on button "Skip" at bounding box center [388, 228] width 22 height 18
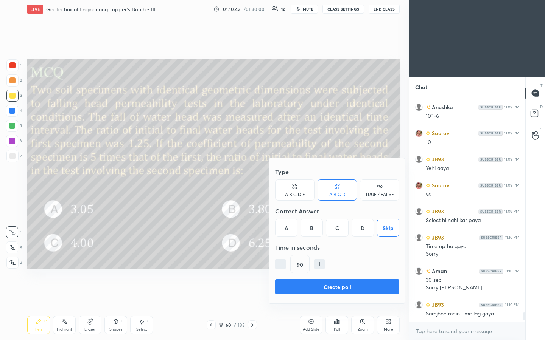
click at [271, 177] on div "90" at bounding box center [337, 264] width 124 height 18
click at [271, 177] on icon "button" at bounding box center [319, 265] width 8 height 8
click at [271, 177] on icon "button" at bounding box center [323, 265] width 8 height 8
type input "135"
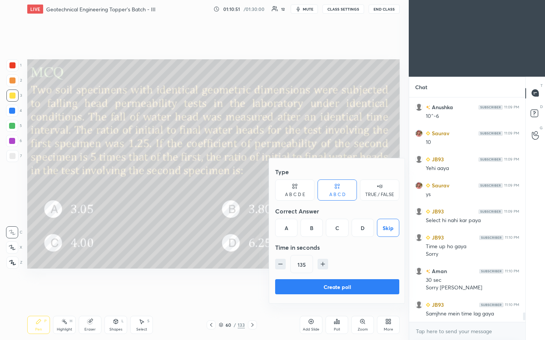
click at [271, 177] on button "Create poll" at bounding box center [337, 286] width 124 height 15
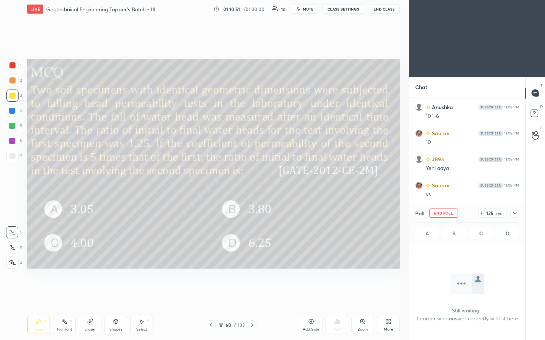
scroll to position [201, 114]
click at [271, 177] on icon at bounding box center [514, 213] width 6 height 6
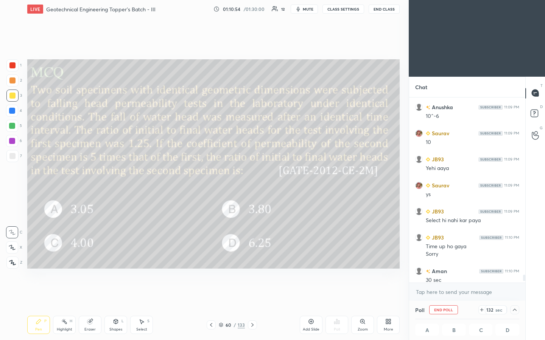
click at [271, 177] on icon at bounding box center [481, 310] width 6 height 6
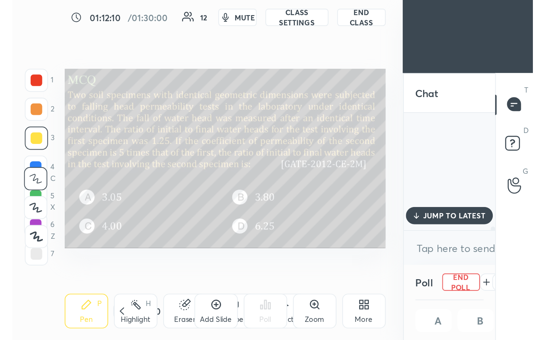
scroll to position [4990, 0]
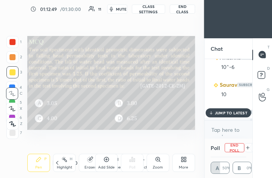
click at [182, 160] on icon at bounding box center [182, 161] width 2 height 2
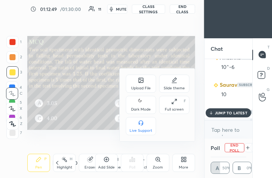
click at [172, 100] on icon at bounding box center [174, 101] width 6 height 6
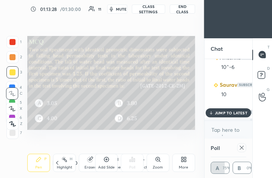
click at [182, 165] on div "More" at bounding box center [183, 167] width 9 height 4
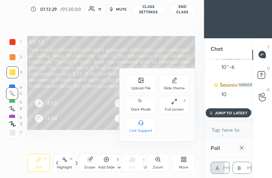
click at [175, 104] on div "Full screen F" at bounding box center [174, 105] width 30 height 18
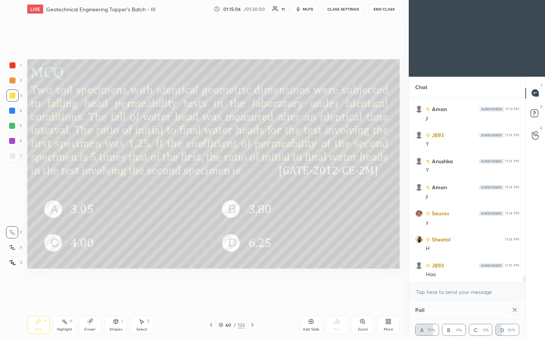
scroll to position [5259, 0]
drag, startPoint x: 514, startPoint y: 308, endPoint x: 507, endPoint y: 307, distance: 7.3
click at [271, 177] on icon at bounding box center [514, 310] width 6 height 6
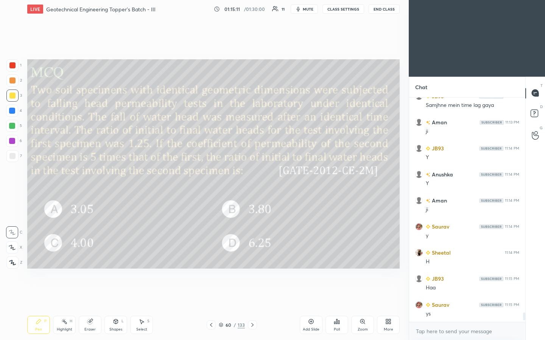
scroll to position [5246, 0]
drag, startPoint x: 312, startPoint y: 326, endPoint x: 317, endPoint y: 322, distance: 5.9
click at [271, 177] on div "Add Slide" at bounding box center [311, 325] width 23 height 18
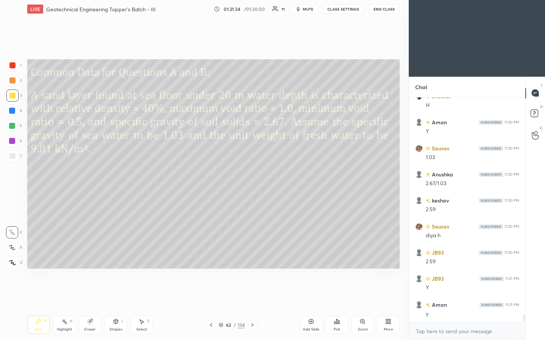
scroll to position [6340, 0]
drag, startPoint x: 13, startPoint y: 155, endPoint x: 22, endPoint y: 164, distance: 13.1
click at [13, 155] on div at bounding box center [12, 156] width 6 height 6
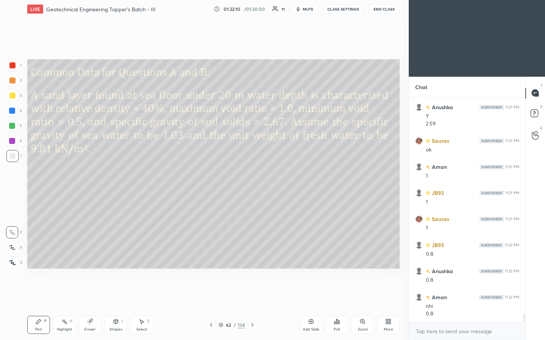
scroll to position [6564, 0]
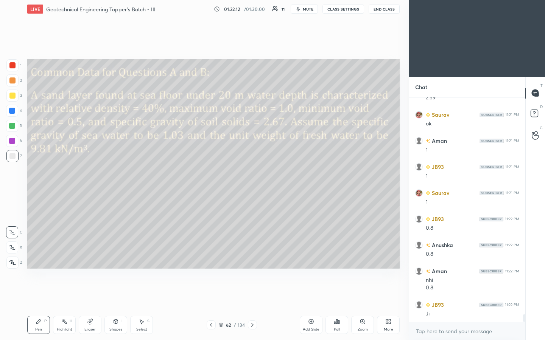
click at [16, 155] on div at bounding box center [12, 156] width 12 height 12
click at [14, 124] on div at bounding box center [12, 126] width 6 height 6
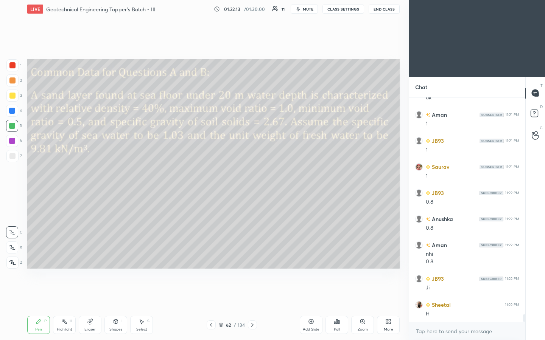
click at [16, 110] on div at bounding box center [12, 111] width 12 height 12
click at [10, 95] on div at bounding box center [12, 96] width 6 height 6
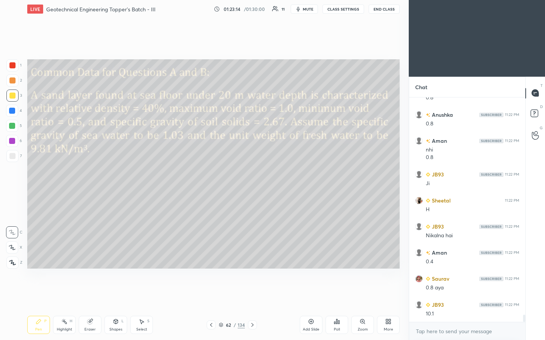
scroll to position [6721, 0]
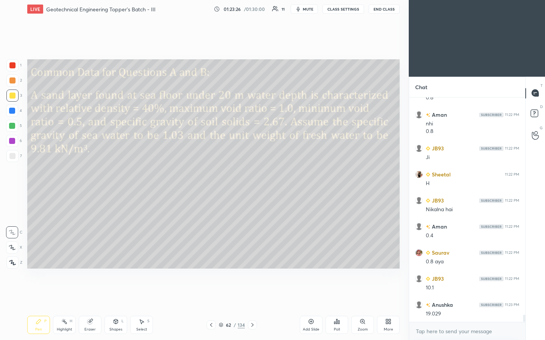
drag, startPoint x: 310, startPoint y: 321, endPoint x: 312, endPoint y: 318, distance: 4.1
click at [271, 177] on icon at bounding box center [311, 322] width 6 height 6
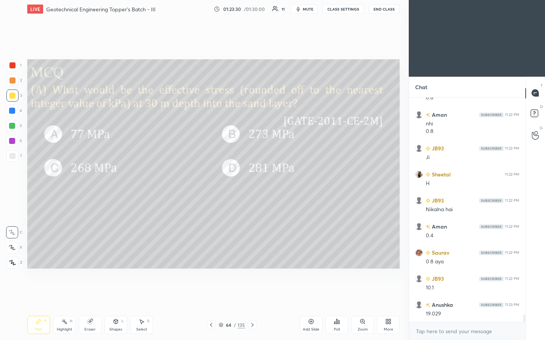
click at [14, 159] on div at bounding box center [12, 156] width 12 height 12
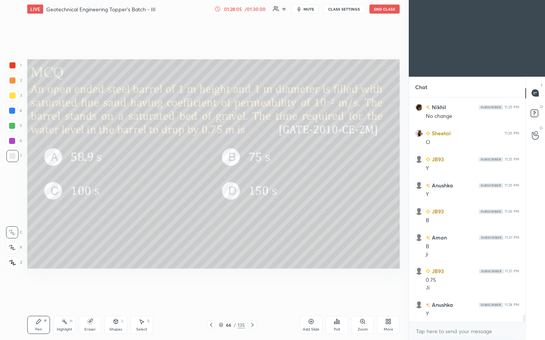
scroll to position [7019, 0]
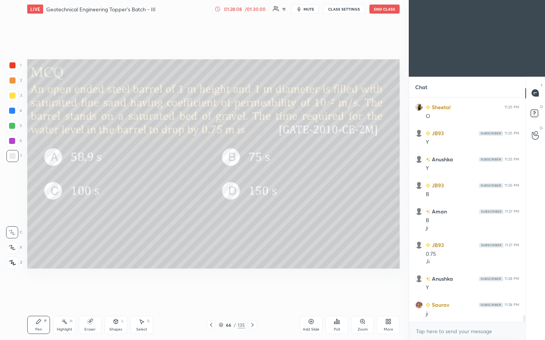
drag, startPoint x: 219, startPoint y: 324, endPoint x: 230, endPoint y: 325, distance: 11.0
click at [219, 177] on icon at bounding box center [221, 324] width 4 height 2
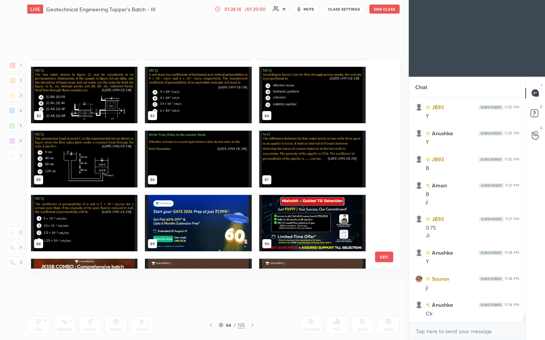
scroll to position [7071, 0]
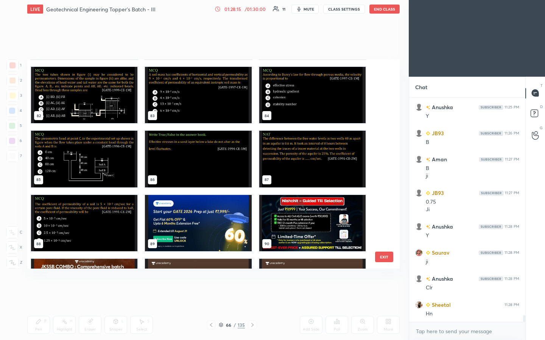
click at [200, 177] on img "grid" at bounding box center [198, 223] width 106 height 57
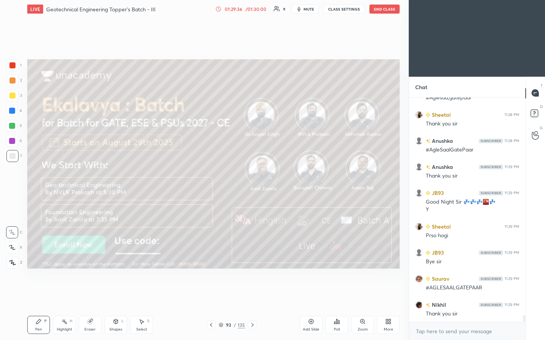
scroll to position [7418, 0]
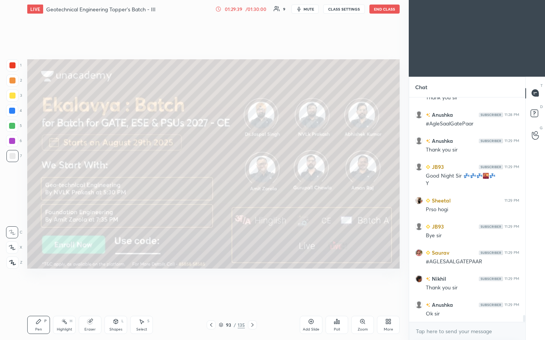
click at [271, 9] on button "End Class" at bounding box center [384, 9] width 30 height 9
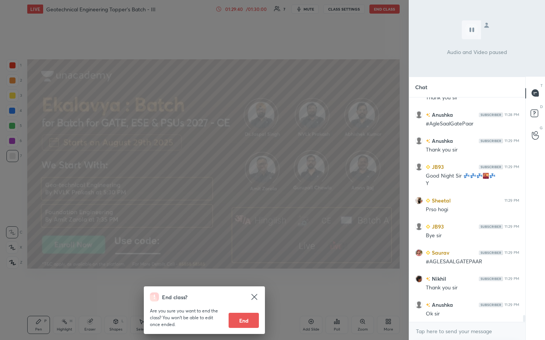
click at [248, 177] on button "End" at bounding box center [243, 320] width 30 height 15
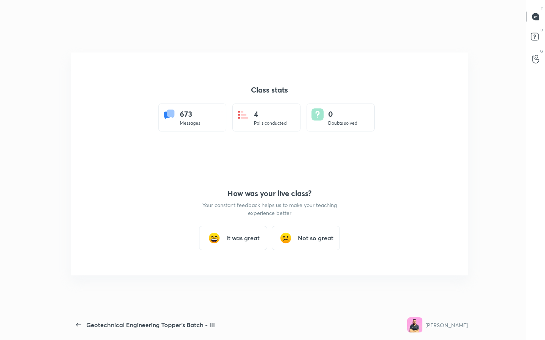
scroll to position [0, 0]
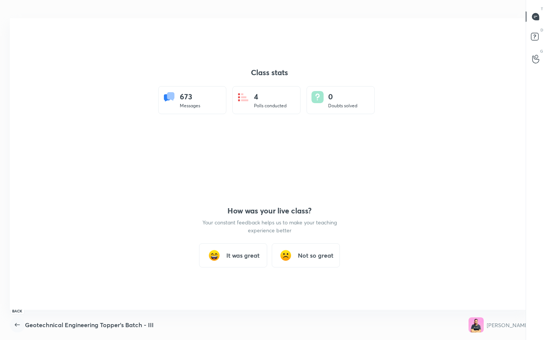
click at [16, 177] on icon "button" at bounding box center [17, 325] width 9 height 9
